Goal: Check status: Check status

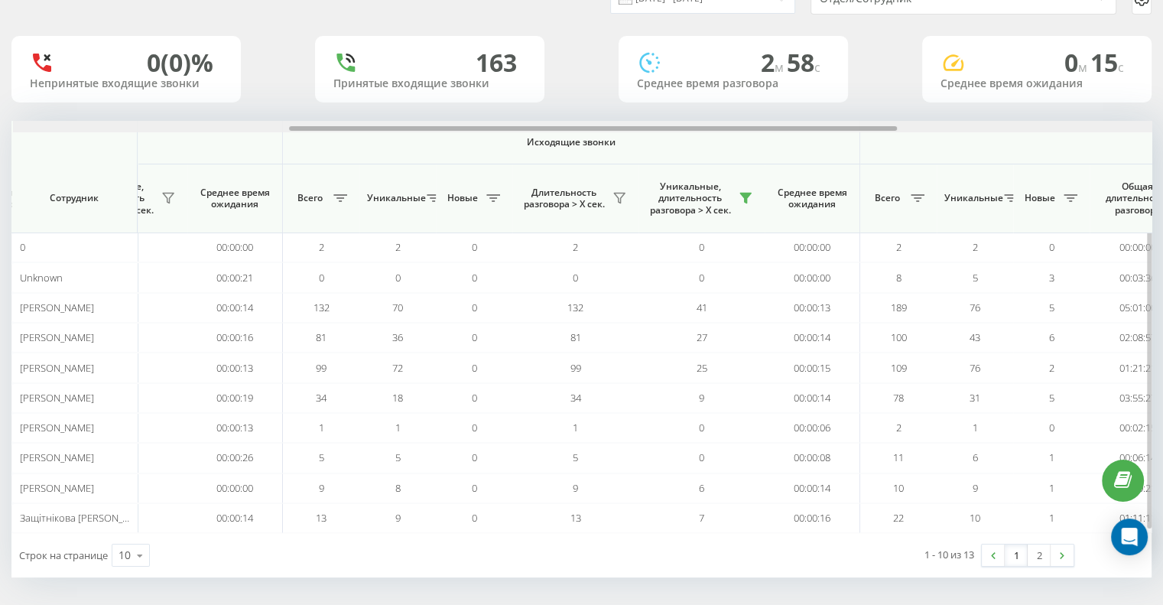
scroll to position [0, 517]
drag, startPoint x: 447, startPoint y: 128, endPoint x: 500, endPoint y: 127, distance: 52.8
click at [500, 127] on div at bounding box center [592, 128] width 608 height 5
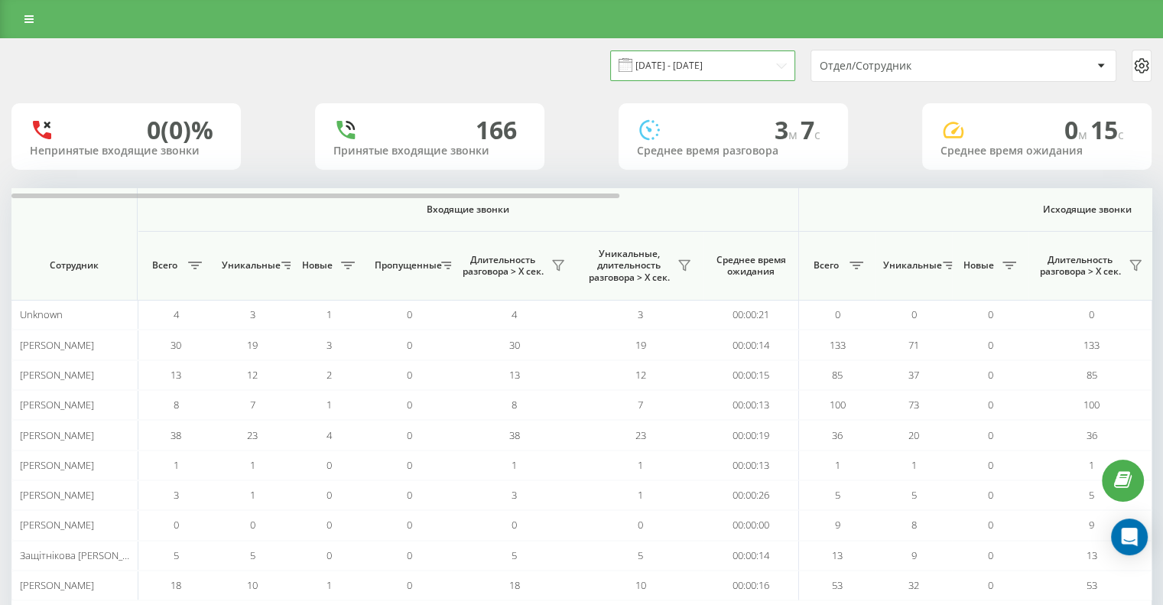
click at [778, 62] on input "[DATE] - [DATE]" at bounding box center [702, 65] width 185 height 30
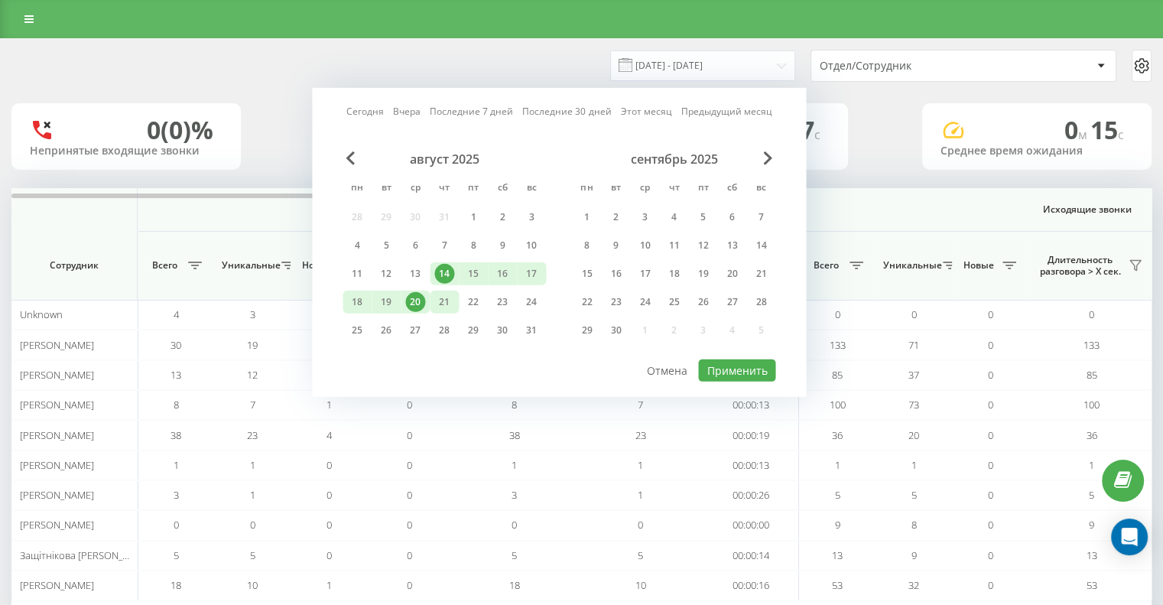
click at [451, 301] on div "21" at bounding box center [444, 302] width 20 height 20
click at [731, 368] on button "Применить" at bounding box center [736, 371] width 77 height 22
type input "[DATE] - [DATE]"
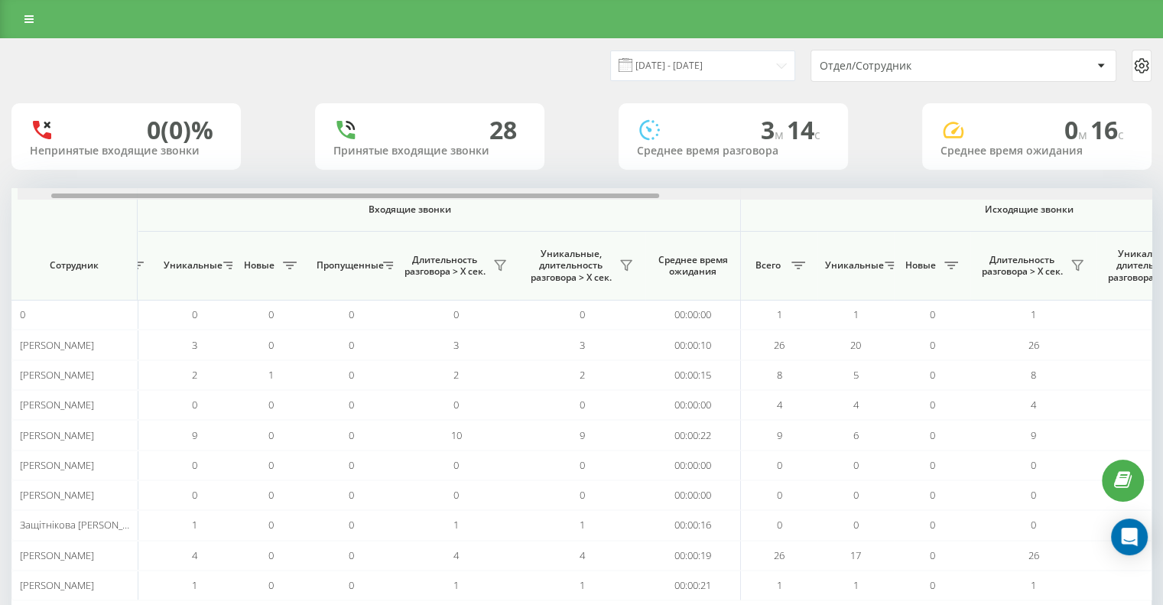
scroll to position [0, 64]
drag, startPoint x: 339, startPoint y: 194, endPoint x: 373, endPoint y: 194, distance: 34.4
click at [373, 194] on div at bounding box center [349, 196] width 608 height 5
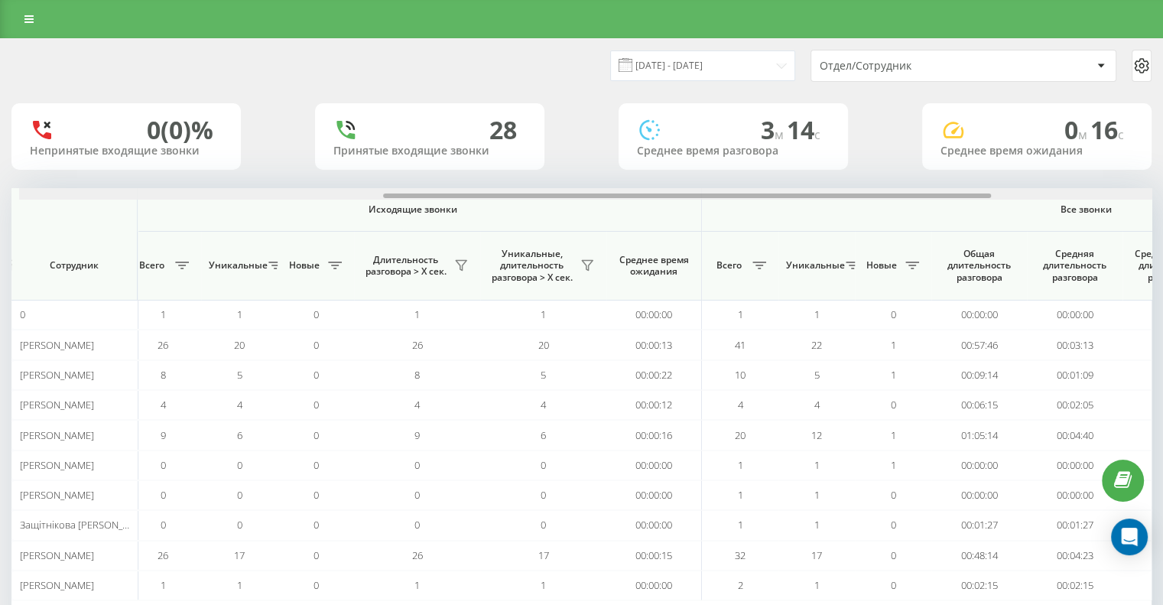
scroll to position [0, 695]
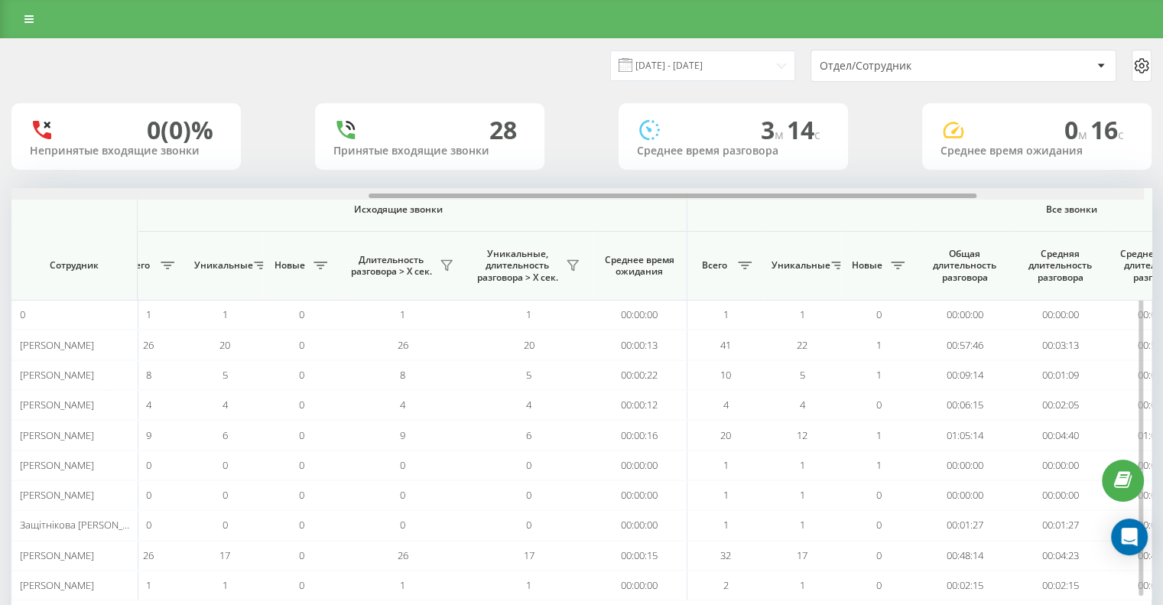
drag, startPoint x: 351, startPoint y: 194, endPoint x: 689, endPoint y: 203, distance: 338.3
click at [688, 203] on div "Входящие звонки Исходящие звонки Все звонки Сотрудник Всего Уникальные Новые Пр…" at bounding box center [581, 394] width 1141 height 412
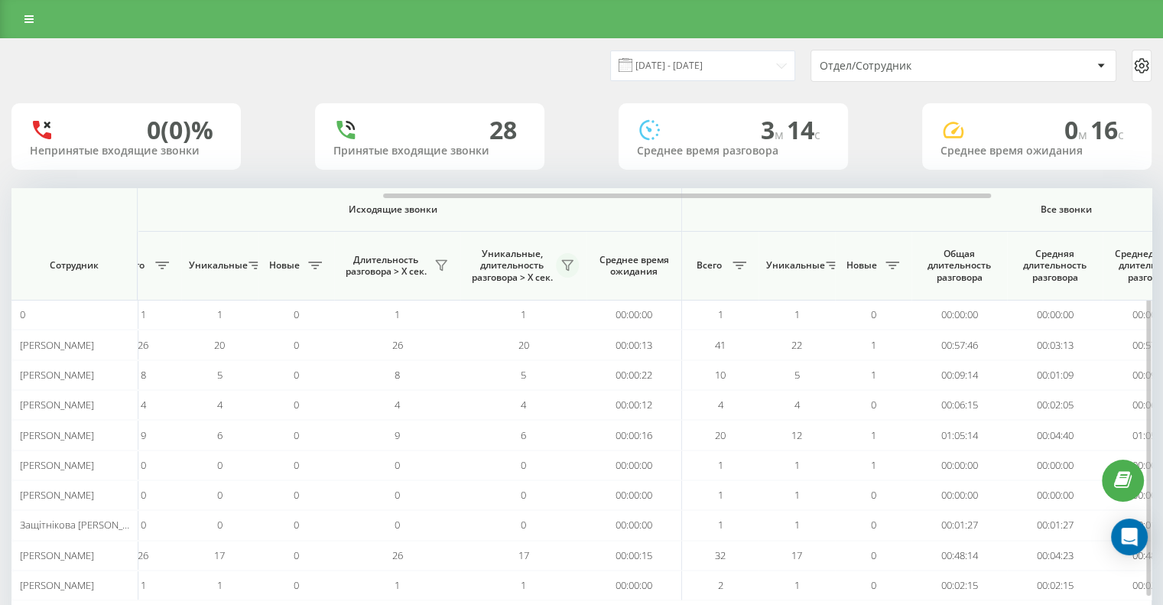
click at [561, 267] on icon at bounding box center [567, 265] width 12 height 12
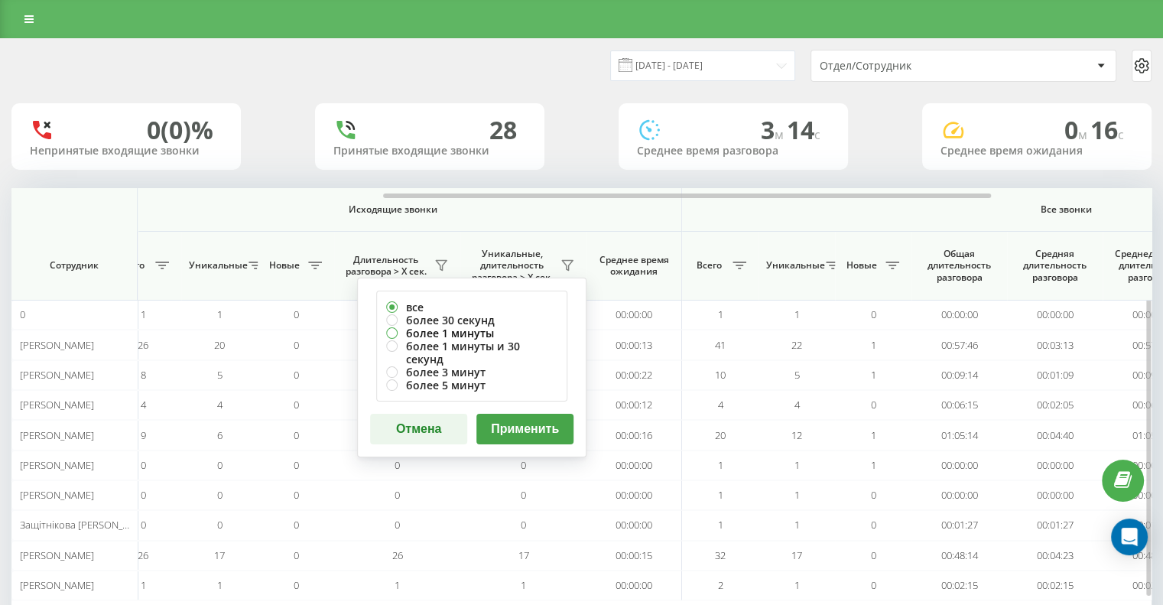
click at [456, 331] on label "более 1 минуты" at bounding box center [471, 333] width 171 height 13
radio input "true"
click at [531, 414] on button "Применить" at bounding box center [525, 429] width 97 height 31
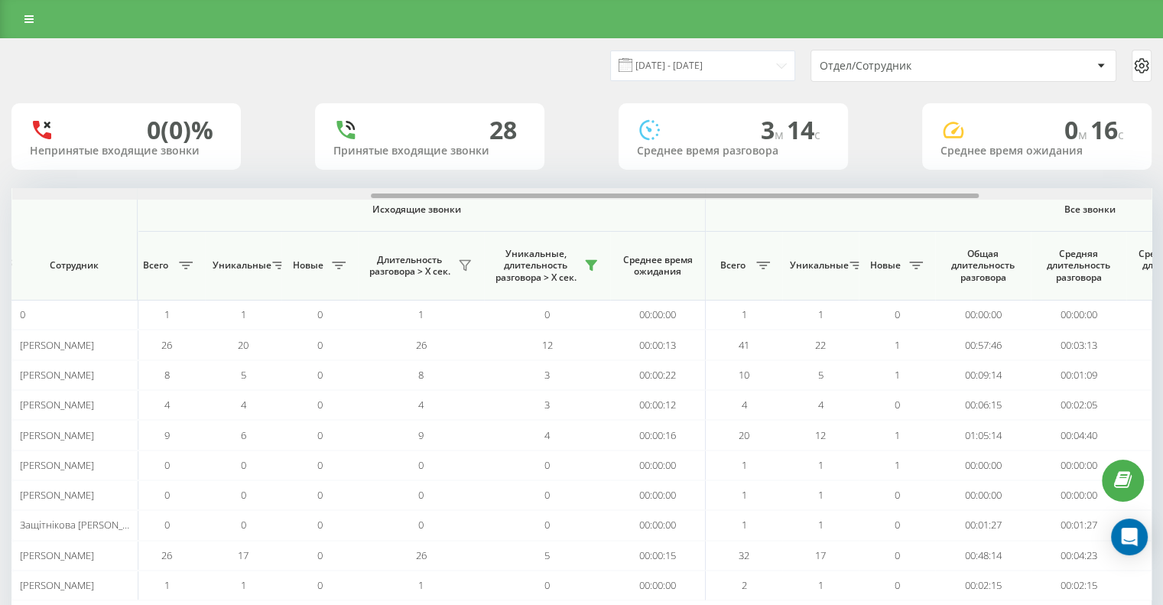
scroll to position [0, 669]
drag, startPoint x: 519, startPoint y: 198, endPoint x: 835, endPoint y: 182, distance: 317.1
click at [835, 182] on div "21.08.2025 - 21.08.2025 Отдел/Сотрудник 0 (0)% Непринятые входящие звонки 28 Пр…" at bounding box center [581, 342] width 1141 height 606
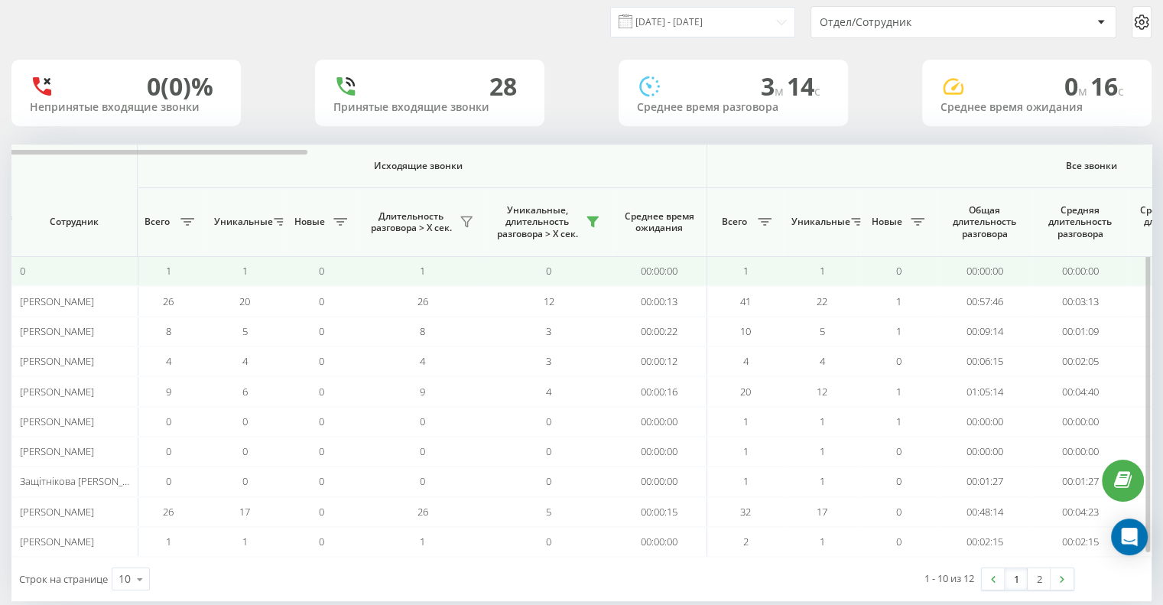
scroll to position [67, 0]
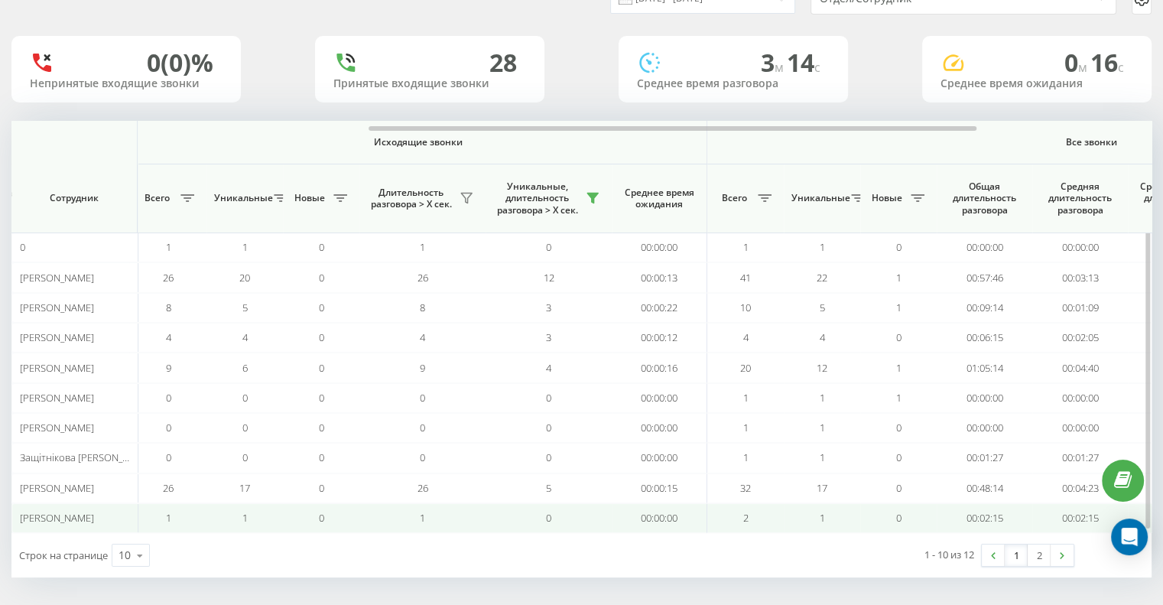
click at [94, 515] on span "Трєгубов Дмитро Сегрійович" at bounding box center [57, 518] width 74 height 14
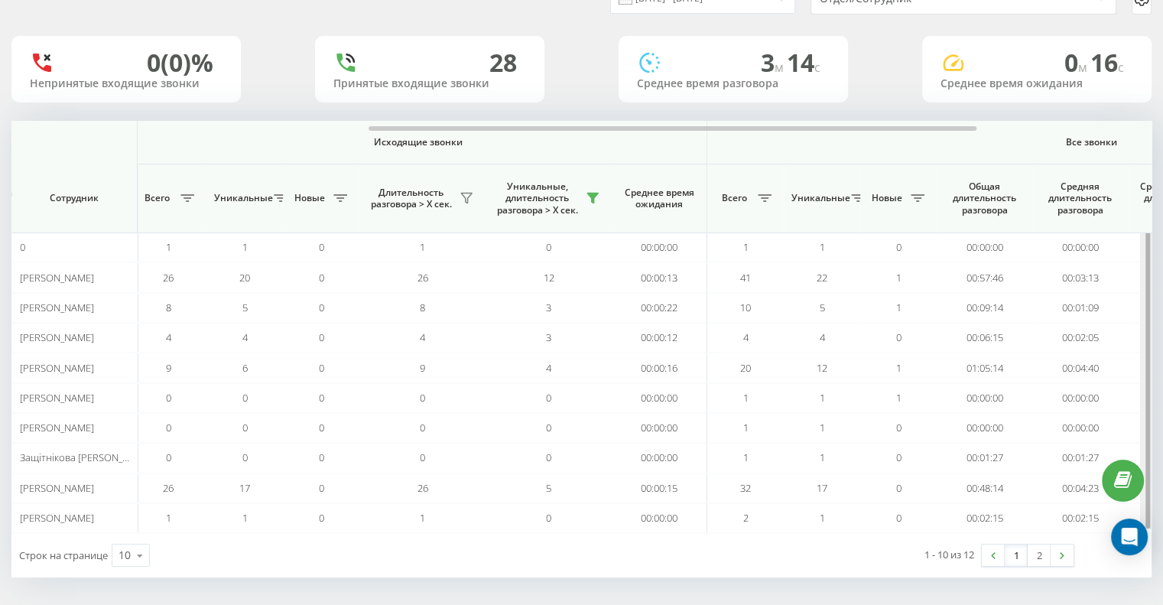
drag, startPoint x: 1147, startPoint y: 265, endPoint x: 1150, endPoint y: 291, distance: 26.2
click at [1150, 291] on div at bounding box center [1148, 325] width 5 height 408
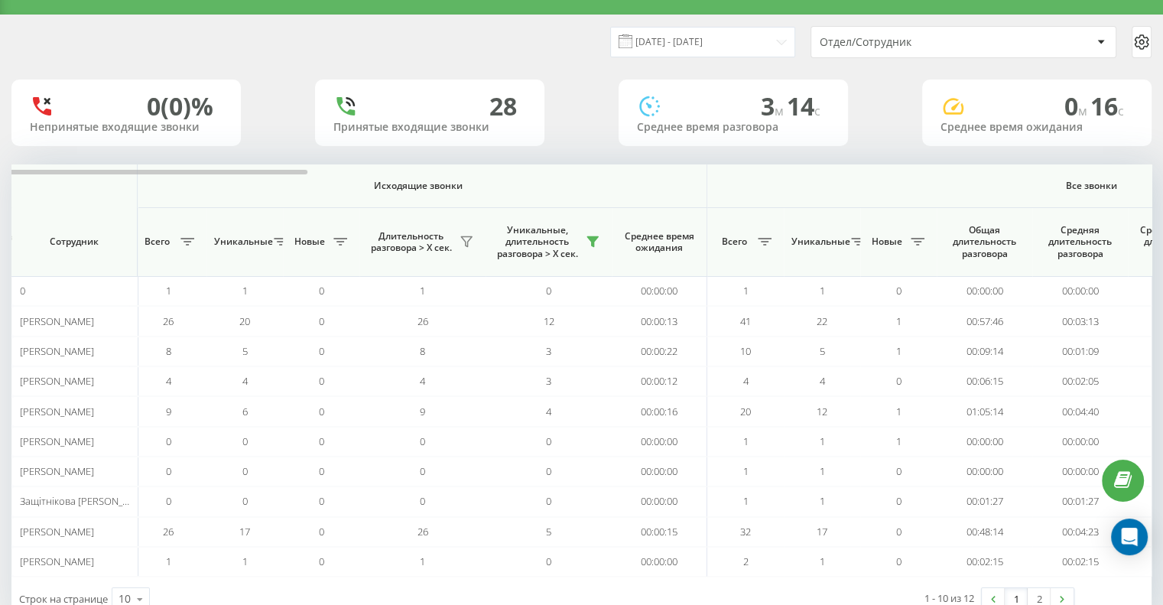
scroll to position [0, 0]
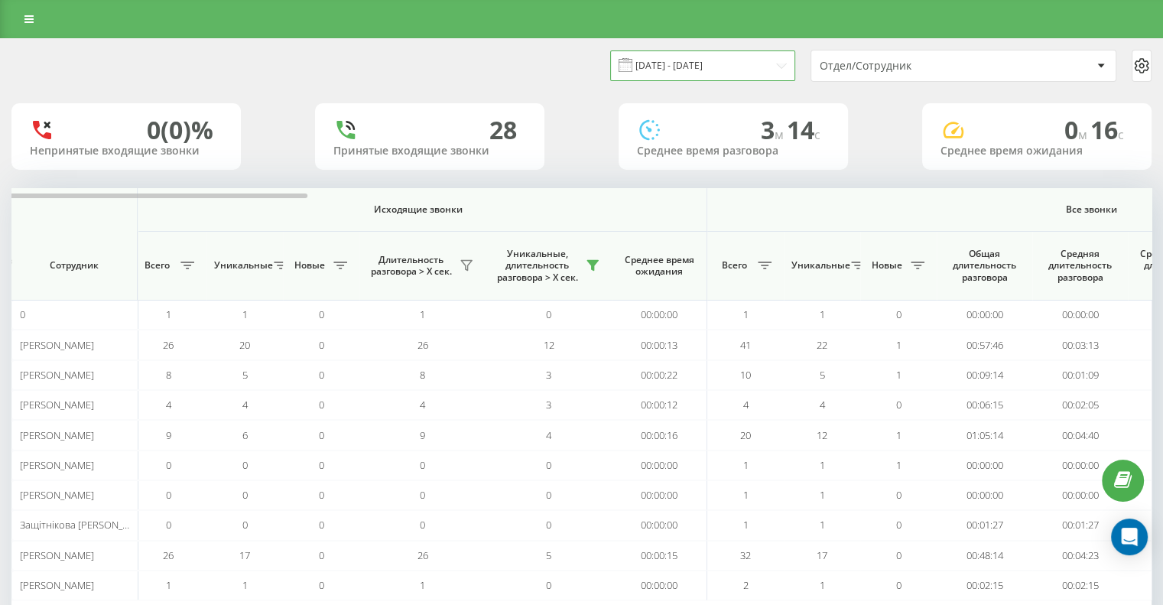
click at [774, 63] on input "21.08.2025 - 21.08.2025" at bounding box center [702, 65] width 185 height 30
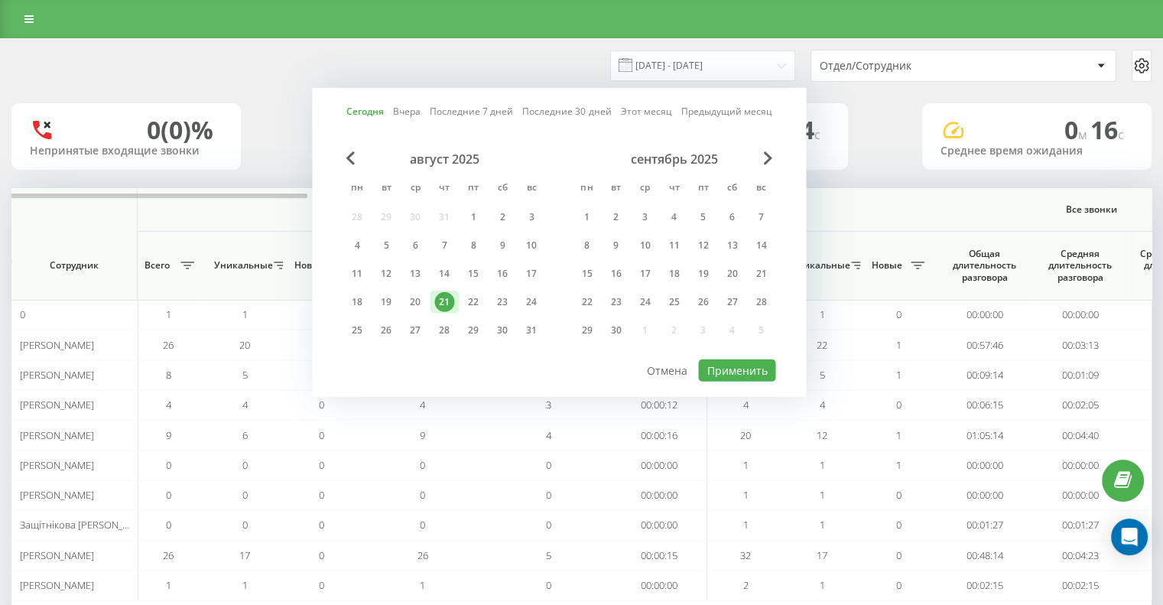
click at [443, 292] on div "21" at bounding box center [444, 302] width 20 height 20
click at [767, 364] on button "Применить" at bounding box center [736, 371] width 77 height 22
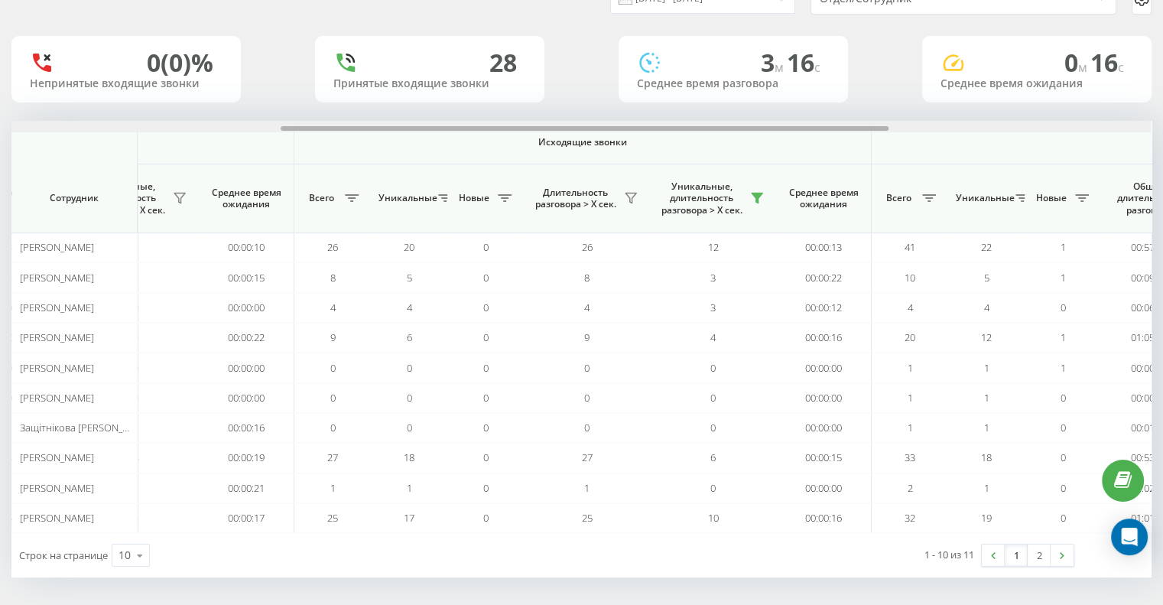
scroll to position [0, 515]
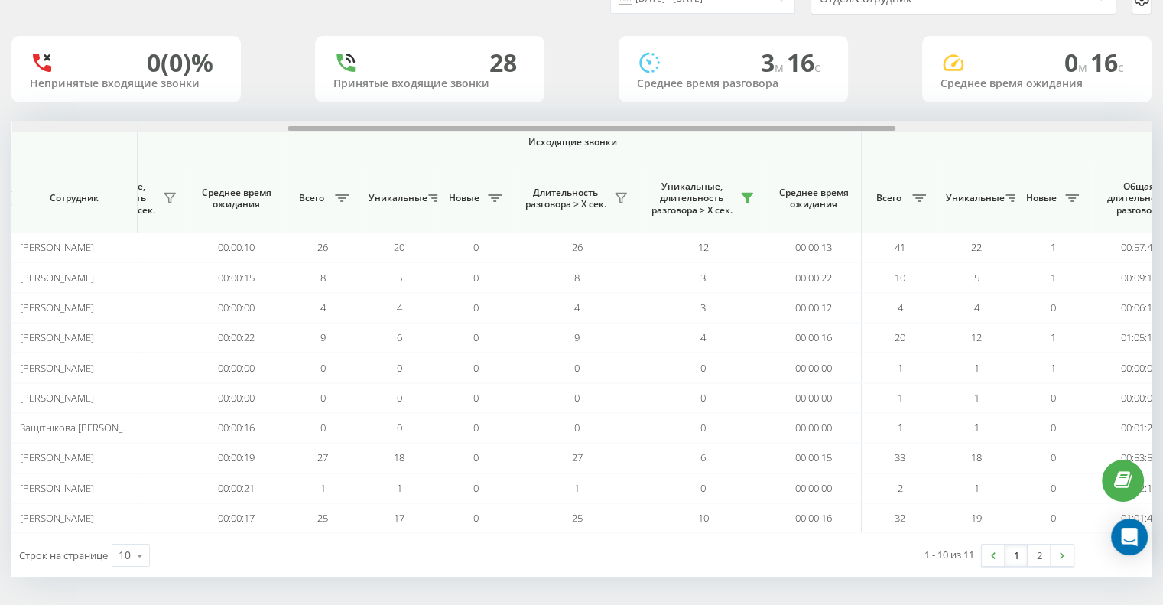
drag, startPoint x: 324, startPoint y: 127, endPoint x: 600, endPoint y: 118, distance: 275.5
click at [600, 118] on div "21.08.2025 - 21.08.2025 Отдел/Сотрудник 0 (0)% Непринятые входящие звонки 28 Пр…" at bounding box center [581, 275] width 1141 height 606
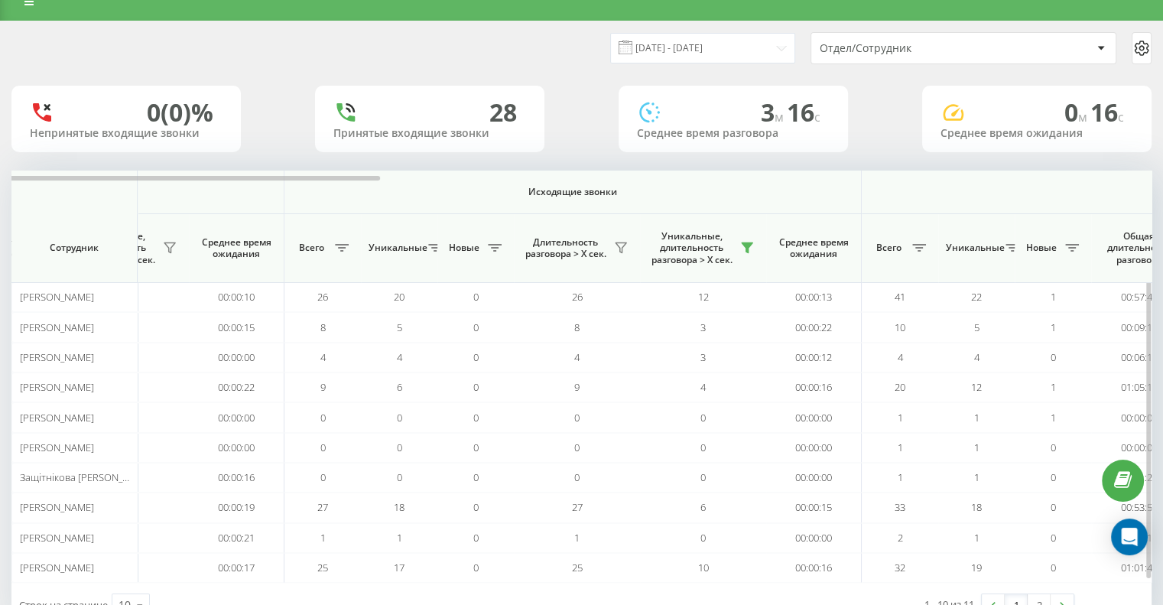
scroll to position [0, 0]
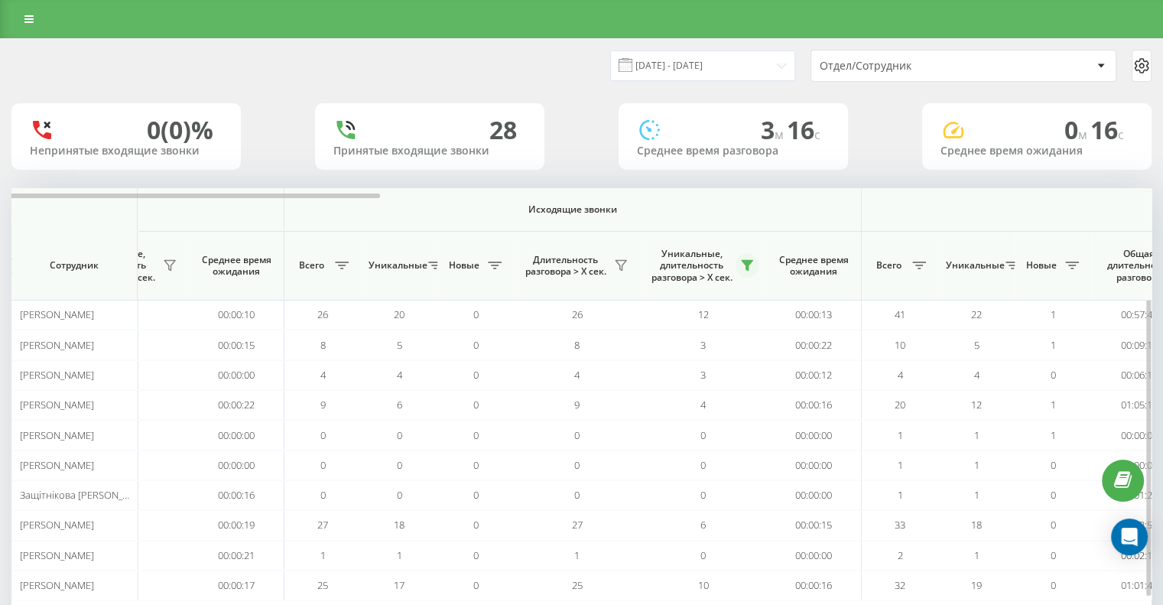
click at [750, 256] on button at bounding box center [747, 265] width 23 height 24
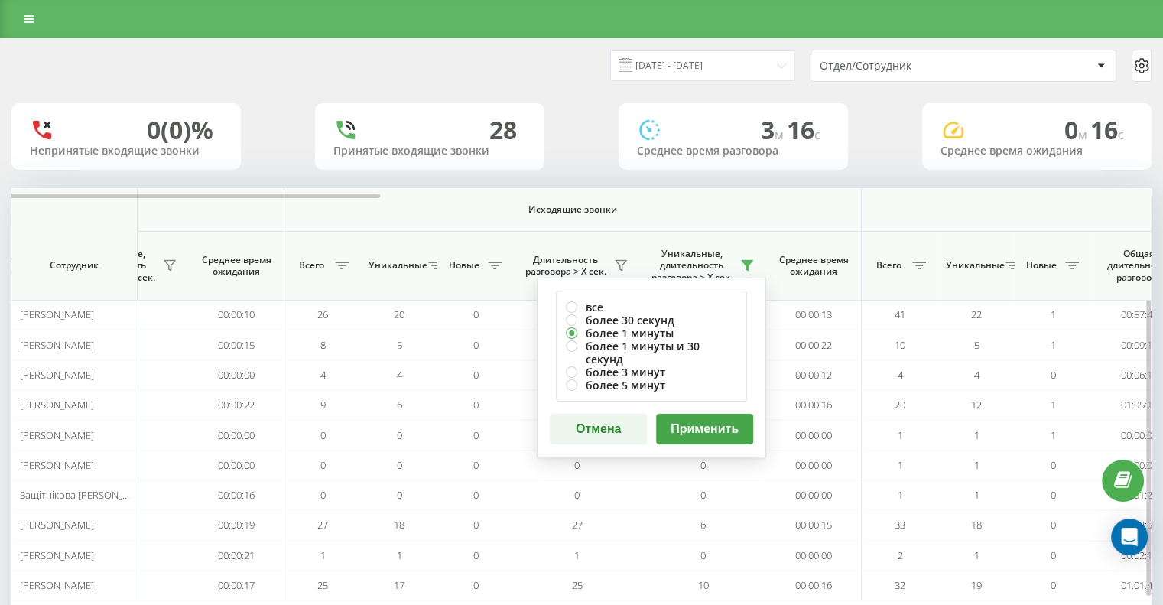
click at [742, 414] on button "Применить" at bounding box center [704, 429] width 97 height 31
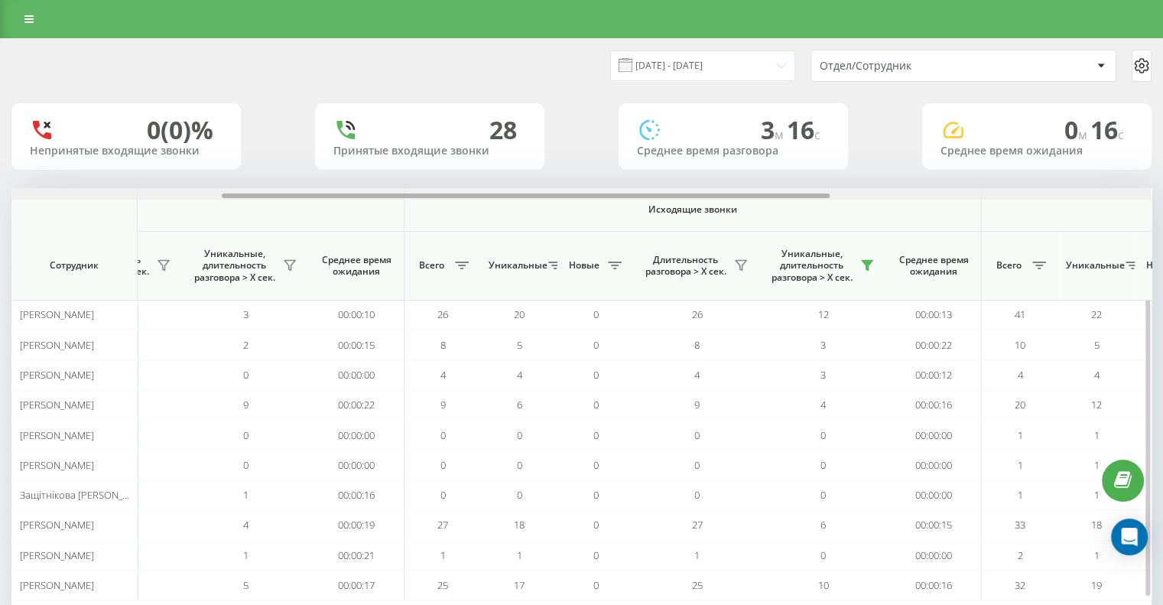
scroll to position [0, 401]
drag, startPoint x: 358, startPoint y: 194, endPoint x: 572, endPoint y: 189, distance: 214.3
click at [572, 189] on div at bounding box center [575, 193] width 1140 height 11
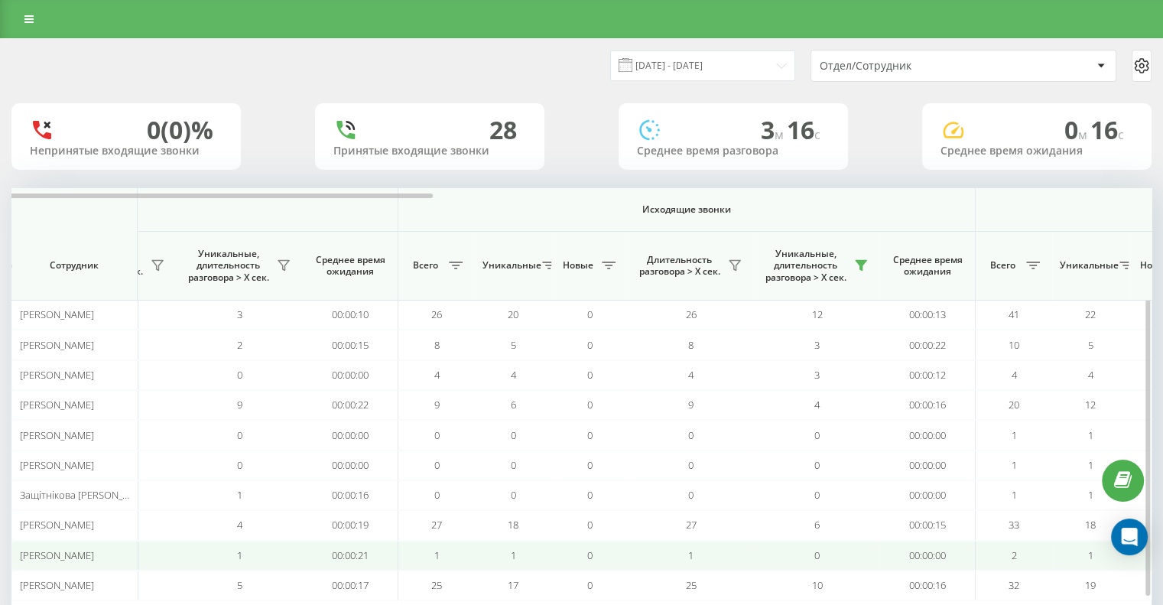
scroll to position [67, 0]
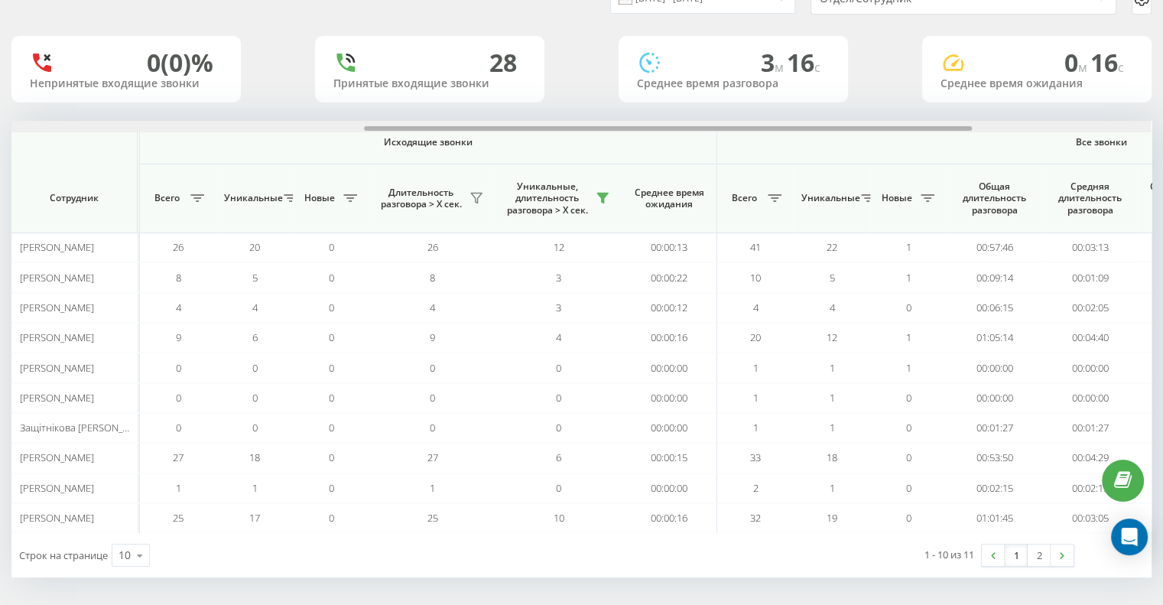
drag, startPoint x: 397, startPoint y: 129, endPoint x: 534, endPoint y: 117, distance: 137.4
click at [534, 117] on div "21.08.2025 - 21.08.2025 Отдел/Сотрудник 0 (0)% Непринятые входящие звонки 28 Пр…" at bounding box center [581, 275] width 1141 height 606
